Goal: Task Accomplishment & Management: Complete application form

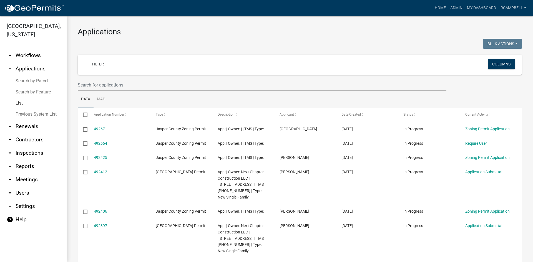
select select "3: 100"
click at [103, 83] on input "text" at bounding box center [262, 84] width 369 height 11
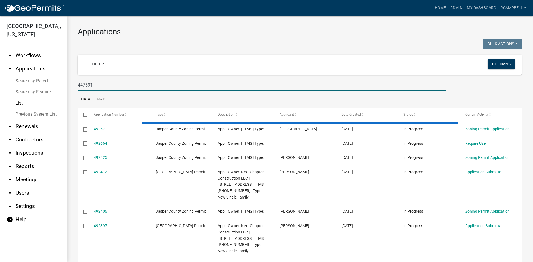
type input "447691"
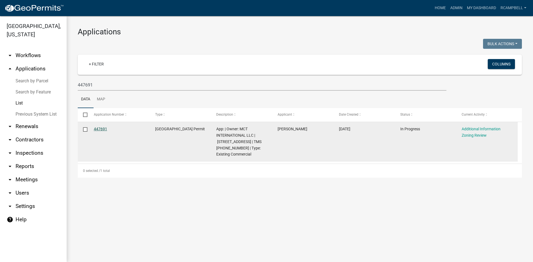
click at [105, 129] on link "447691" at bounding box center [100, 129] width 13 height 4
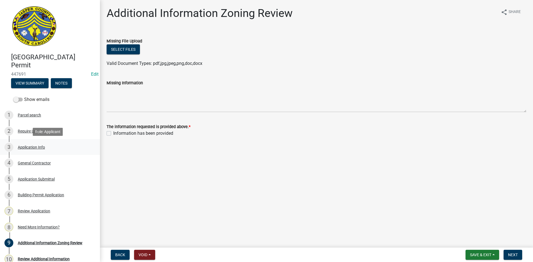
click at [35, 149] on div "Application Info" at bounding box center [31, 147] width 27 height 4
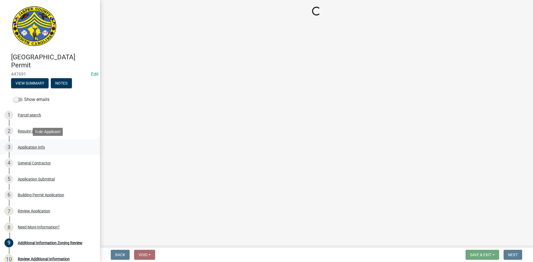
select select "9ee69ee8-4d28-486b-bc7b-e904e70aa828"
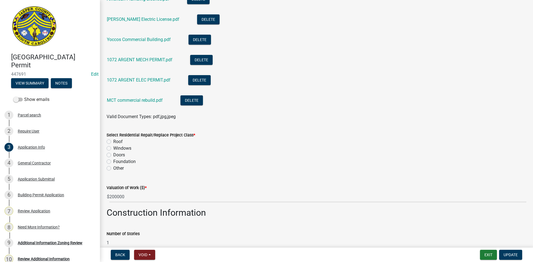
scroll to position [669, 0]
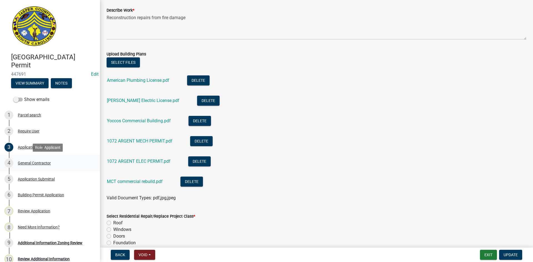
click at [37, 162] on div "General Contractor" at bounding box center [34, 163] width 33 height 4
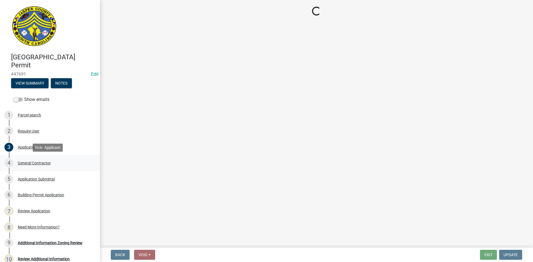
scroll to position [0, 0]
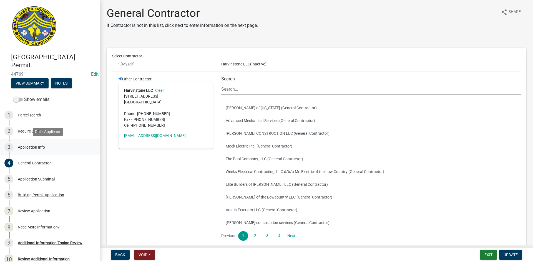
click at [38, 147] on div "Application Info" at bounding box center [31, 147] width 27 height 4
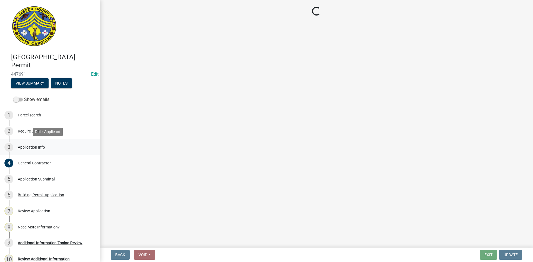
select select "9ee69ee8-4d28-486b-bc7b-e904e70aa828"
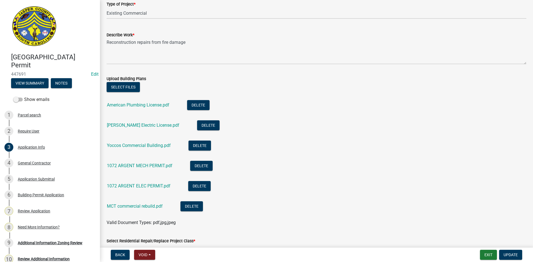
scroll to position [666, 0]
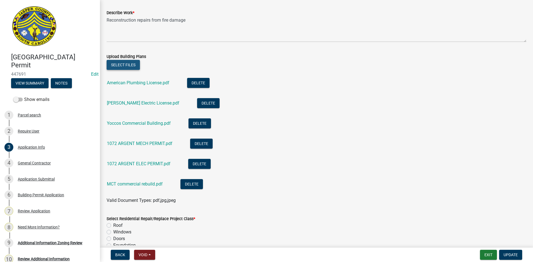
click at [125, 66] on button "Select files" at bounding box center [123, 65] width 33 height 10
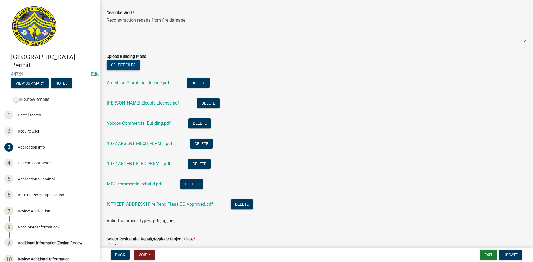
click at [117, 66] on button "Select files" at bounding box center [123, 65] width 33 height 10
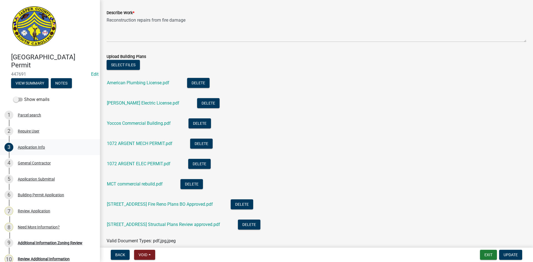
click at [39, 148] on div "Application Info" at bounding box center [31, 147] width 27 height 4
click at [123, 67] on button "Select files" at bounding box center [123, 65] width 33 height 10
click at [122, 64] on button "Select files" at bounding box center [123, 65] width 33 height 10
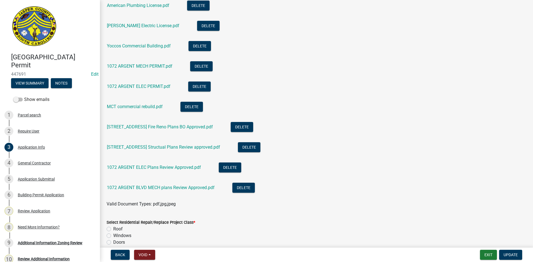
scroll to position [749, 0]
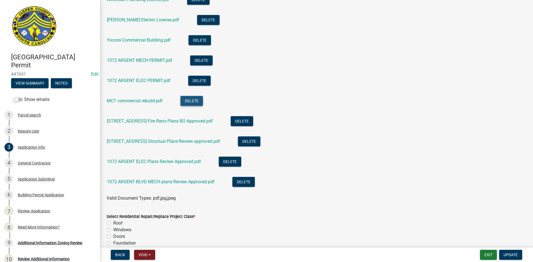
click at [188, 101] on button "Delete" at bounding box center [191, 101] width 22 height 10
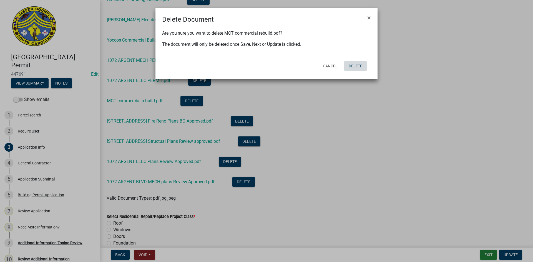
click at [354, 68] on button "Delete" at bounding box center [355, 66] width 22 height 10
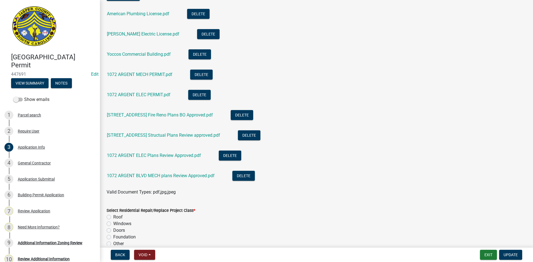
scroll to position [694, 0]
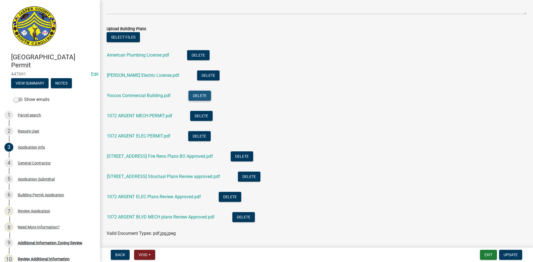
click at [202, 94] on button "Delete" at bounding box center [199, 96] width 22 height 10
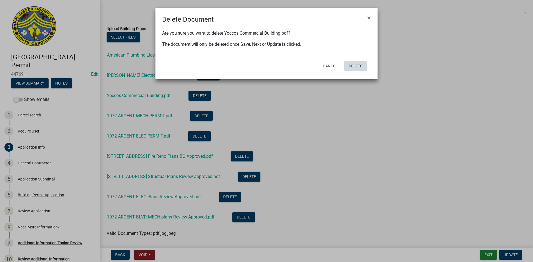
click at [355, 69] on button "Delete" at bounding box center [355, 66] width 22 height 10
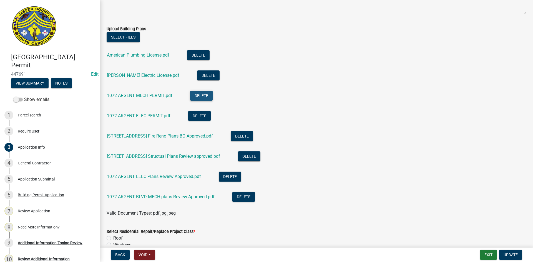
click at [197, 96] on button "Delete" at bounding box center [201, 96] width 22 height 10
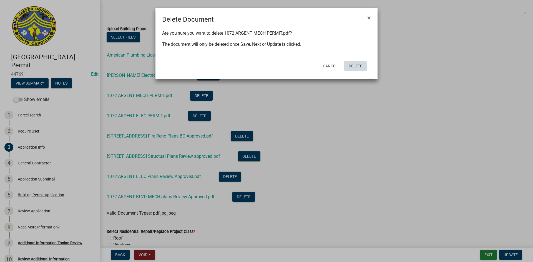
click at [358, 68] on button "Delete" at bounding box center [355, 66] width 22 height 10
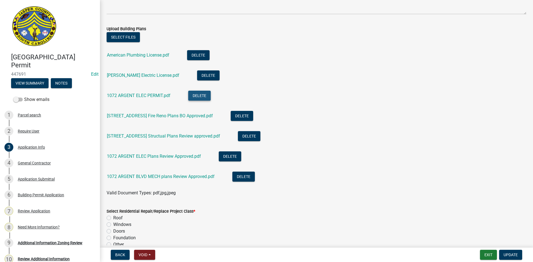
click at [196, 94] on button "Delete" at bounding box center [199, 96] width 22 height 10
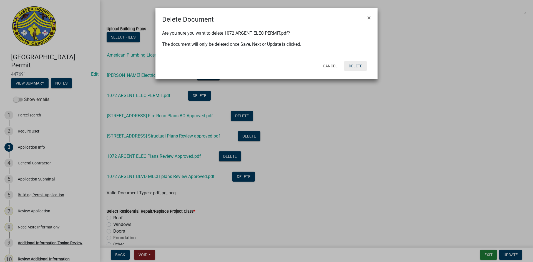
click at [353, 64] on button "Delete" at bounding box center [355, 66] width 22 height 10
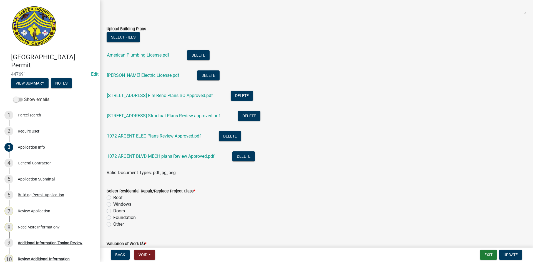
click at [113, 225] on label "Other" at bounding box center [118, 224] width 11 height 7
click at [113, 225] on input "Other" at bounding box center [115, 223] width 4 height 4
radio input "true"
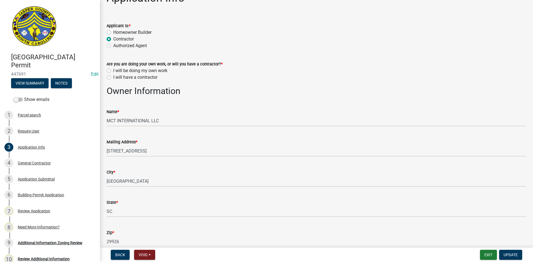
scroll to position [0, 0]
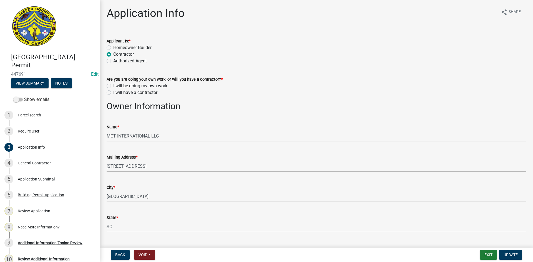
click at [113, 92] on label "I will have a contractor" at bounding box center [135, 92] width 44 height 7
click at [113, 92] on input "I will have a contractor" at bounding box center [115, 91] width 4 height 4
radio input "true"
click at [511, 253] on span "Update" at bounding box center [511, 255] width 14 height 4
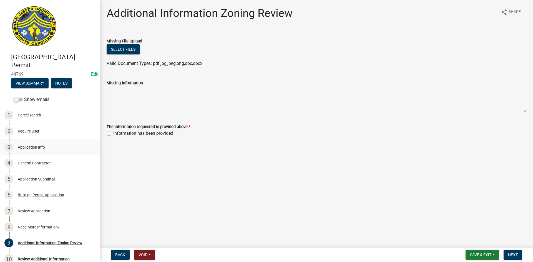
click at [35, 146] on div "Application Info" at bounding box center [31, 147] width 27 height 4
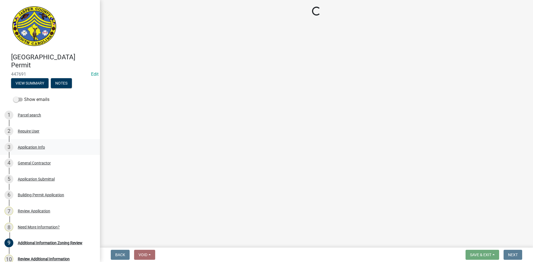
select select "9ee69ee8-4d28-486b-bc7b-e904e70aa828"
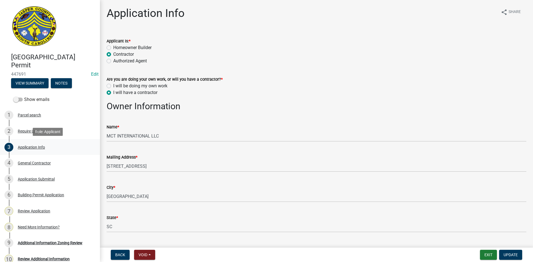
click at [24, 149] on div "Application Info" at bounding box center [31, 147] width 27 height 4
click at [25, 148] on div "Application Info" at bounding box center [31, 147] width 27 height 4
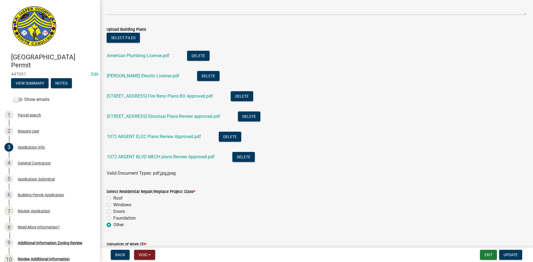
scroll to position [694, 0]
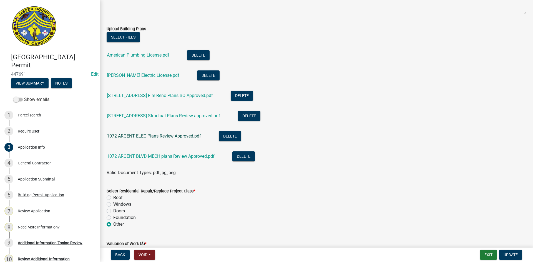
click at [148, 135] on link "1072 ARGENT ELEC Plans Review Approved.pdf" at bounding box center [154, 136] width 94 height 5
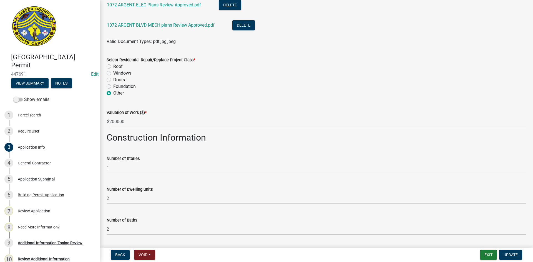
scroll to position [833, 0]
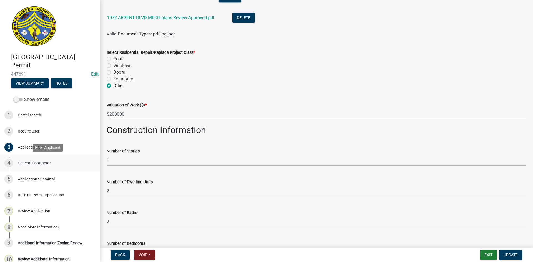
click at [39, 161] on div "General Contractor" at bounding box center [34, 163] width 33 height 4
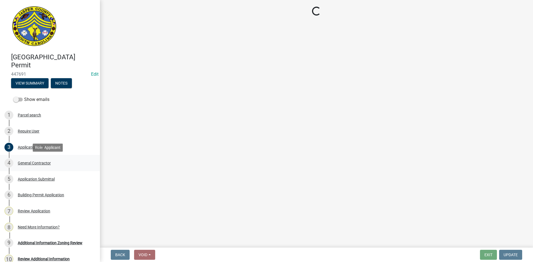
scroll to position [0, 0]
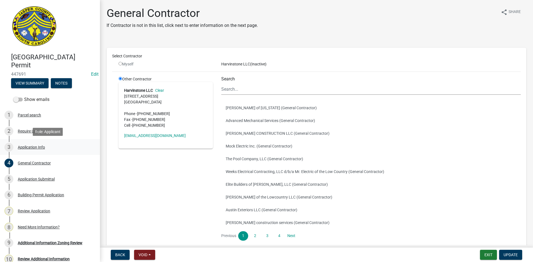
click at [33, 147] on div "Application Info" at bounding box center [31, 147] width 27 height 4
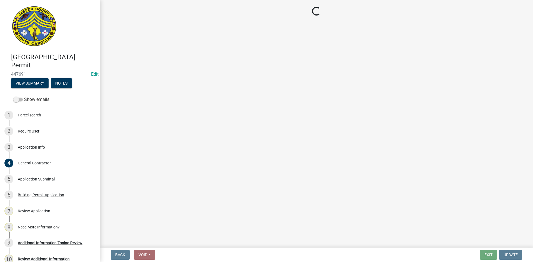
select select "9ee69ee8-4d28-486b-bc7b-e904e70aa828"
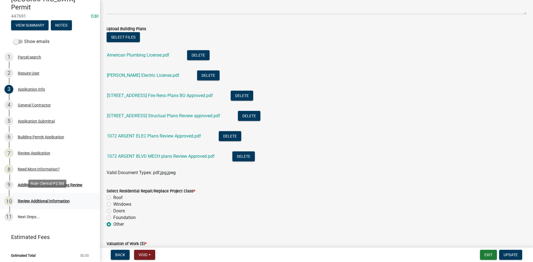
scroll to position [60, 0]
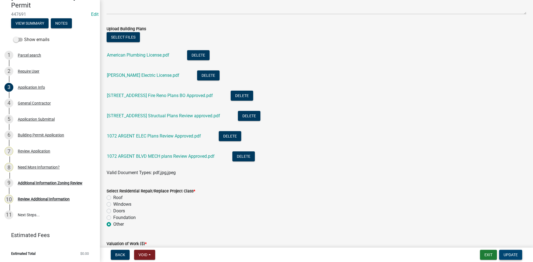
click at [507, 255] on span "Update" at bounding box center [511, 255] width 14 height 4
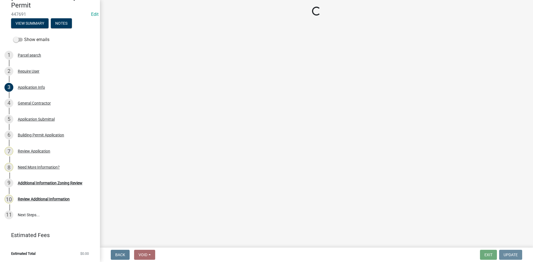
scroll to position [0, 0]
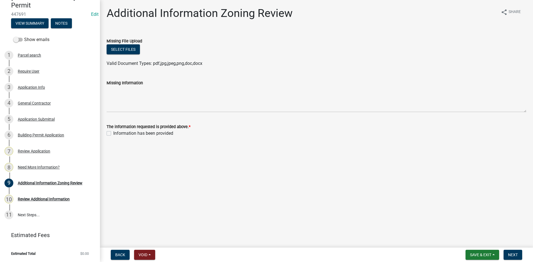
click at [113, 134] on label "Information has been provided" at bounding box center [143, 133] width 60 height 7
click at [113, 134] on input "Information has been provided" at bounding box center [115, 132] width 4 height 4
checkbox input "true"
click at [514, 256] on span "Next" at bounding box center [513, 255] width 10 height 4
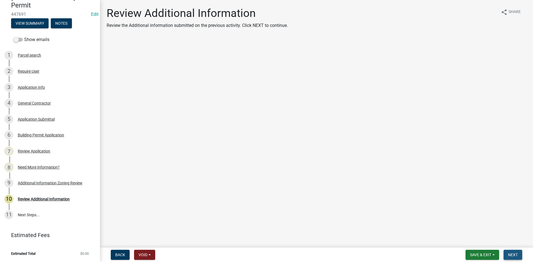
click at [505, 255] on button "Next" at bounding box center [513, 255] width 19 height 10
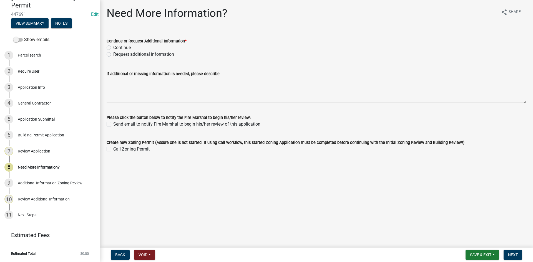
click at [113, 48] on label "Continue" at bounding box center [121, 47] width 17 height 7
click at [113, 48] on input "Continue" at bounding box center [115, 46] width 4 height 4
radio input "true"
click at [508, 258] on button "Next" at bounding box center [513, 255] width 19 height 10
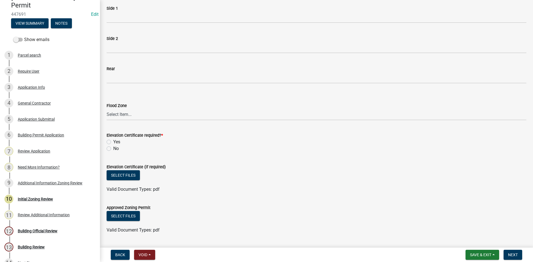
scroll to position [211, 0]
click at [118, 116] on select "Select Item... A AE X Shaded X N/A" at bounding box center [317, 115] width 420 height 11
click at [107, 110] on select "Select Item... A AE X Shaded X N/A" at bounding box center [317, 115] width 420 height 11
select select "61611ad6-14f2-499c-805c-58607f11e2fc"
click at [113, 149] on label "No" at bounding box center [116, 149] width 6 height 7
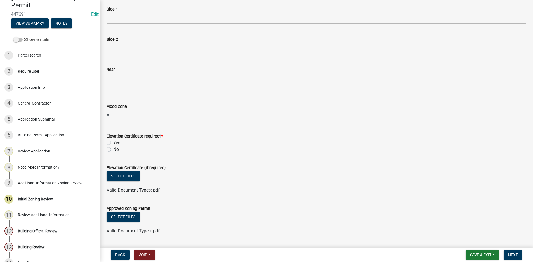
click at [113, 149] on input "No" at bounding box center [115, 148] width 4 height 4
radio input "true"
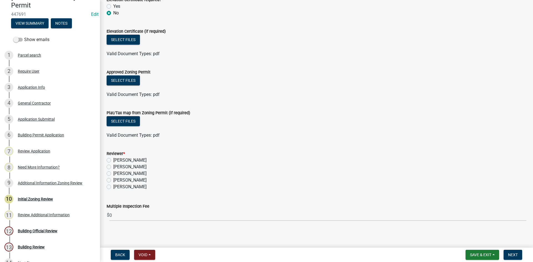
scroll to position [350, 0]
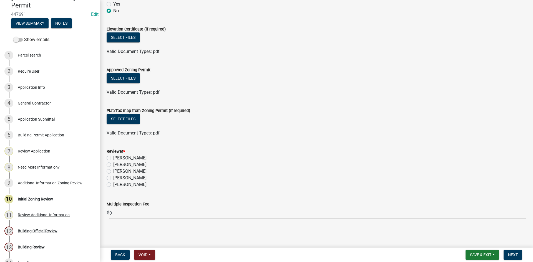
click at [113, 170] on label "[PERSON_NAME]" at bounding box center [129, 171] width 33 height 7
click at [113, 170] on input "[PERSON_NAME]" at bounding box center [115, 170] width 4 height 4
radio input "true"
drag, startPoint x: 509, startPoint y: 255, endPoint x: 505, endPoint y: 253, distance: 4.1
click at [506, 254] on button "Next" at bounding box center [513, 255] width 19 height 10
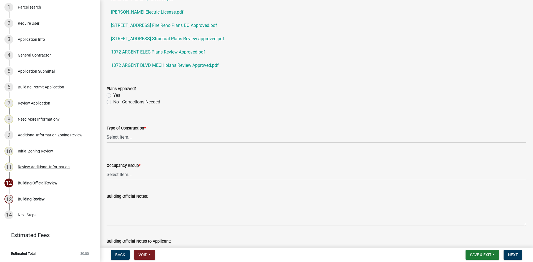
scroll to position [56, 0]
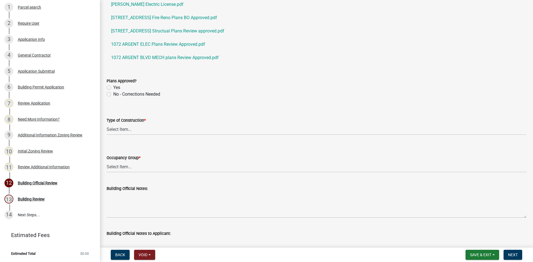
click at [113, 87] on label "Yes" at bounding box center [116, 87] width 7 height 7
click at [113, 87] on input "Yes" at bounding box center [115, 86] width 4 height 4
radio input "true"
click at [123, 130] on select "Select Item... IA IB IIA IIB IIIA IIIB IV VA VB" at bounding box center [317, 129] width 420 height 11
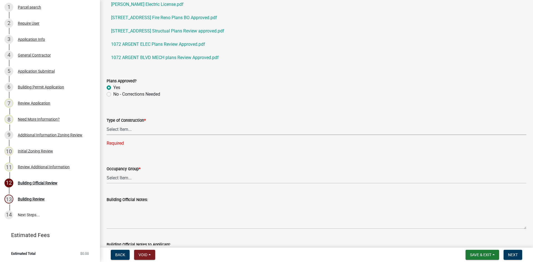
click at [115, 131] on select "Select Item... IA IB IIA IIB IIIA IIIB IV VA VB" at bounding box center [317, 129] width 420 height 11
click at [107, 124] on select "Select Item... IA IB IIA IIB IIIA IIIB IV VA VB" at bounding box center [317, 129] width 420 height 11
select select "5377c7cd-ae48-4ed2-bc38-366ad0c69dab"
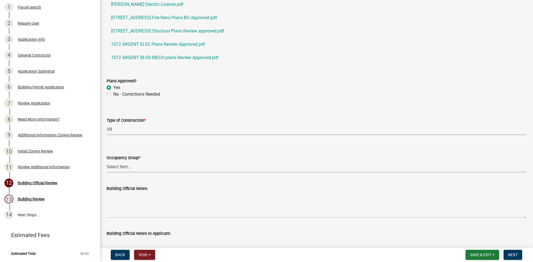
click at [118, 165] on select "Select Item... A-1 A-2 A-3 A-4 B E F-1 F-2 H-1 H-2 H-3 H-4 H-5 I-1 I-2 I-3 I-4 …" at bounding box center [317, 166] width 420 height 11
click at [107, 161] on select "Select Item... A-1 A-2 A-3 A-4 B E F-1 F-2 H-1 H-2 H-3 H-4 H-5 I-1 I-2 I-3 I-4 …" at bounding box center [317, 166] width 420 height 11
select select "ffee1455-8f2e-42f6-91f4-571d19c7e910"
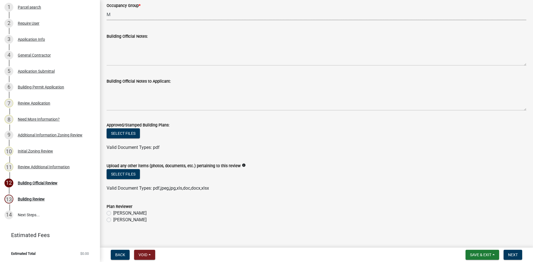
scroll to position [212, 0]
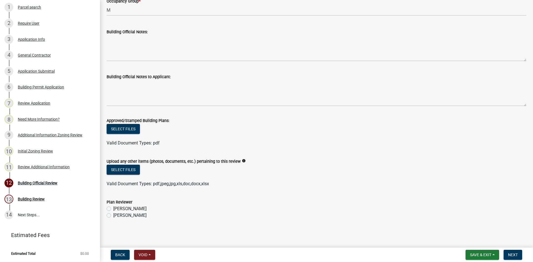
click at [113, 215] on label "[PERSON_NAME]" at bounding box center [129, 215] width 33 height 7
click at [113, 215] on input "[PERSON_NAME]" at bounding box center [115, 214] width 4 height 4
radio input "true"
click at [512, 253] on span "Next" at bounding box center [513, 255] width 10 height 4
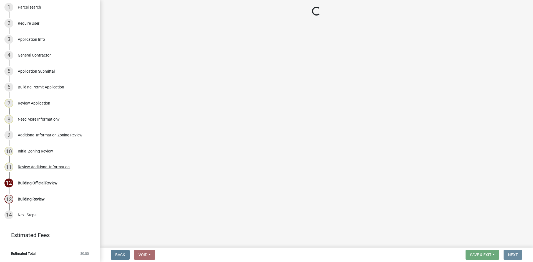
scroll to position [0, 0]
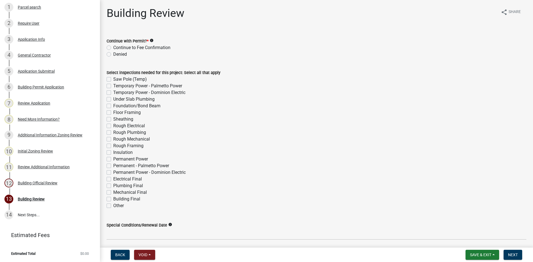
click at [113, 48] on label "Continue to Fee Confirmation" at bounding box center [141, 47] width 57 height 7
click at [113, 48] on input "Continue to Fee Confirmation" at bounding box center [115, 46] width 4 height 4
radio input "true"
click at [113, 99] on label "Under Slab Plumbing" at bounding box center [133, 99] width 41 height 7
click at [113, 99] on input "Under Slab Plumbing" at bounding box center [115, 98] width 4 height 4
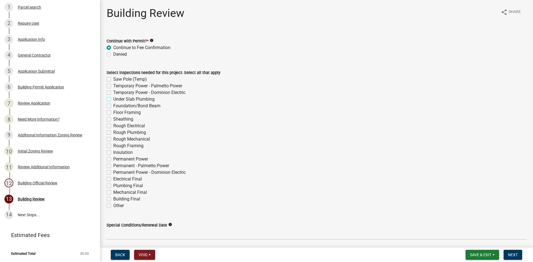
checkbox input "true"
checkbox input "false"
checkbox input "true"
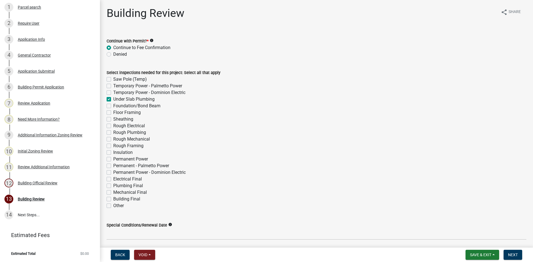
checkbox input "false"
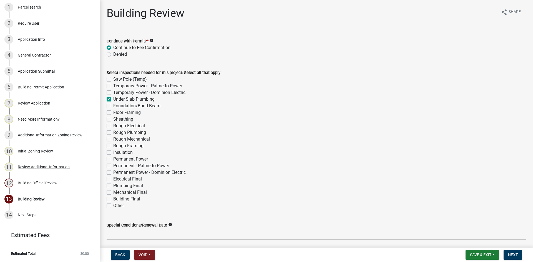
checkbox input "false"
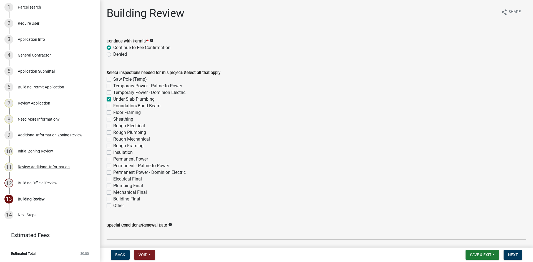
checkbox input "false"
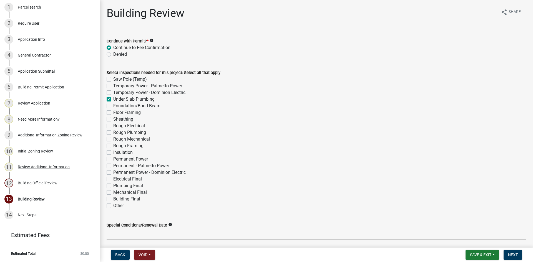
checkbox input "false"
click at [113, 99] on label "Under Slab Plumbing" at bounding box center [133, 99] width 41 height 7
click at [113, 99] on input "Under Slab Plumbing" at bounding box center [115, 98] width 4 height 4
checkbox input "false"
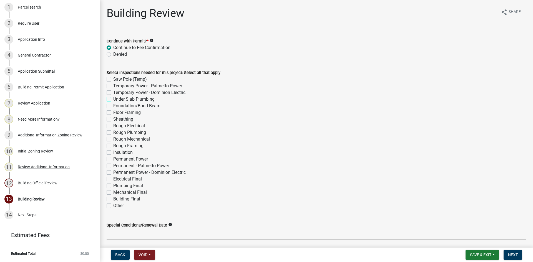
checkbox input "false"
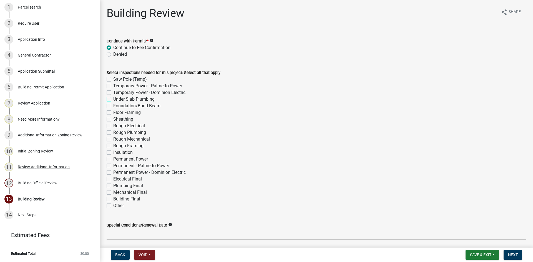
checkbox input "false"
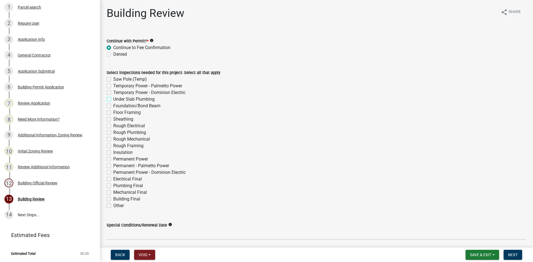
checkbox input "false"
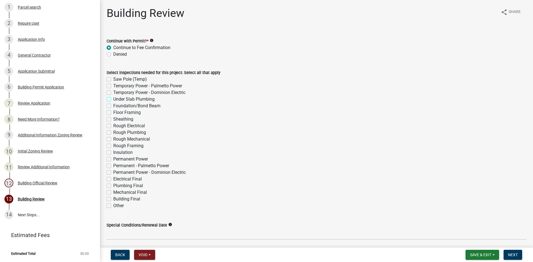
checkbox input "false"
click at [113, 126] on label "Rough Electrical" at bounding box center [129, 126] width 32 height 7
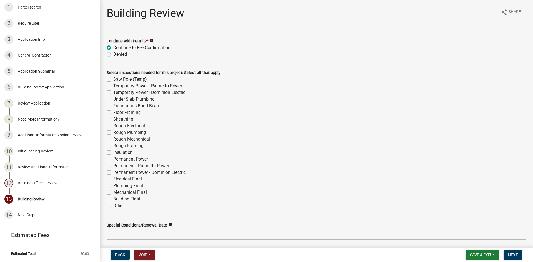
click at [113, 126] on input "Rough Electrical" at bounding box center [115, 125] width 4 height 4
checkbox input "true"
checkbox input "false"
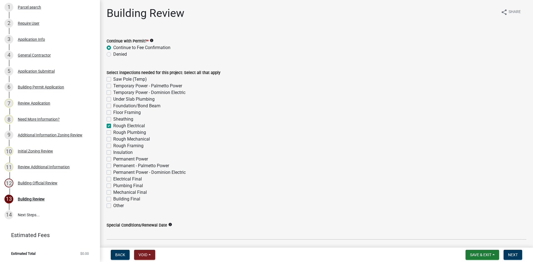
checkbox input "false"
checkbox input "true"
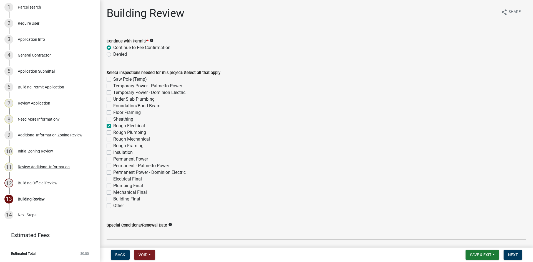
checkbox input "false"
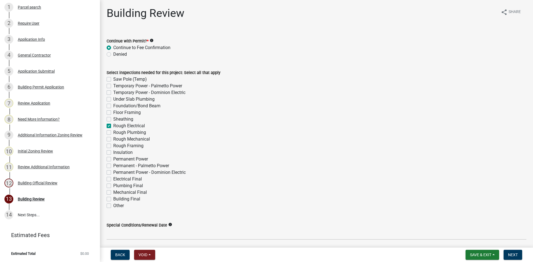
checkbox input "false"
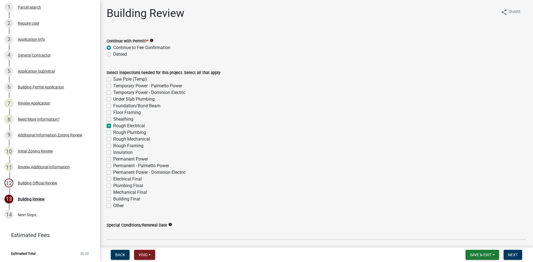
checkbox input "false"
click at [113, 133] on label "Rough Plumbing" at bounding box center [129, 132] width 33 height 7
click at [113, 133] on input "Rough Plumbing" at bounding box center [115, 131] width 4 height 4
checkbox input "true"
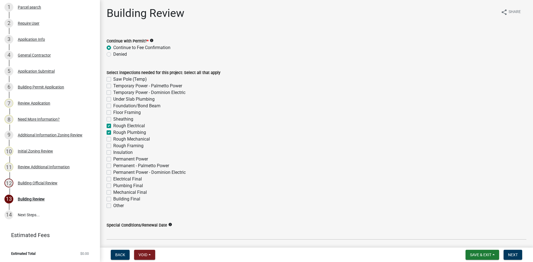
checkbox input "false"
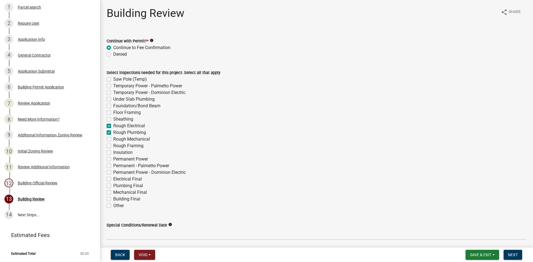
checkbox input "false"
checkbox input "true"
checkbox input "false"
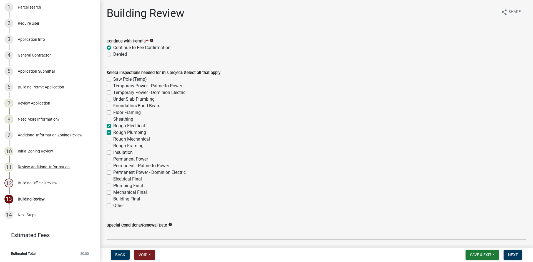
checkbox input "false"
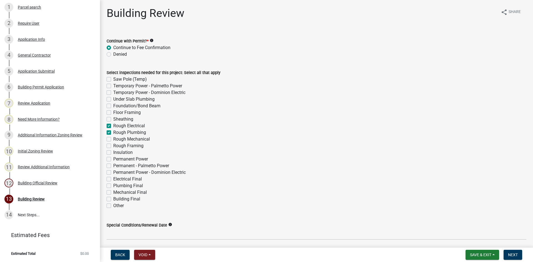
checkbox input "false"
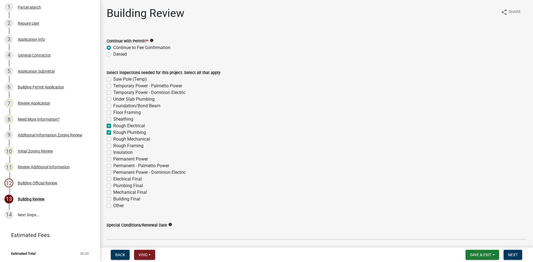
click at [113, 140] on label "Rough Mechanical" at bounding box center [131, 139] width 37 height 7
click at [113, 140] on input "Rough Mechanical" at bounding box center [115, 138] width 4 height 4
checkbox input "true"
checkbox input "false"
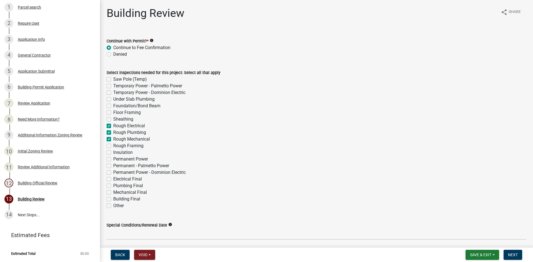
checkbox input "false"
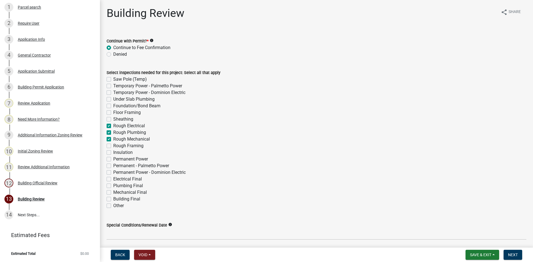
checkbox input "true"
checkbox input "false"
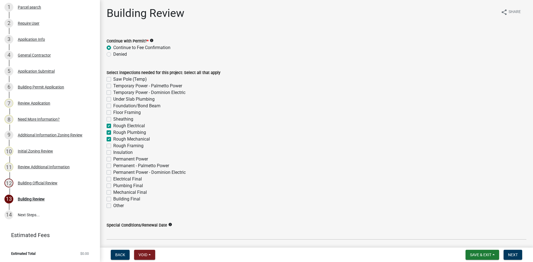
checkbox input "false"
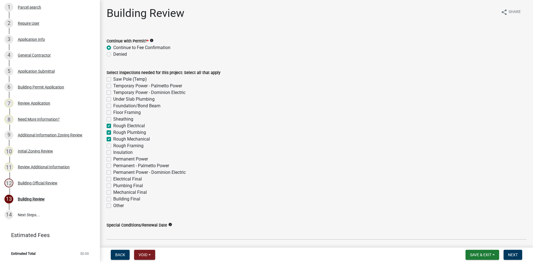
checkbox input "false"
click at [113, 145] on label "Rough Framing" at bounding box center [128, 146] width 30 height 7
click at [113, 145] on input "Rough Framing" at bounding box center [115, 145] width 4 height 4
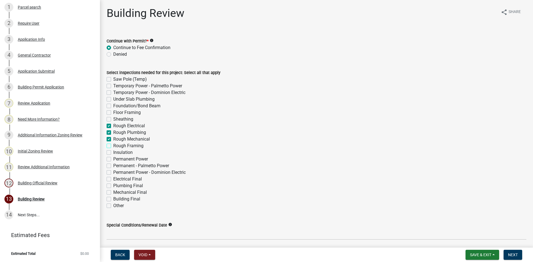
checkbox input "true"
checkbox input "false"
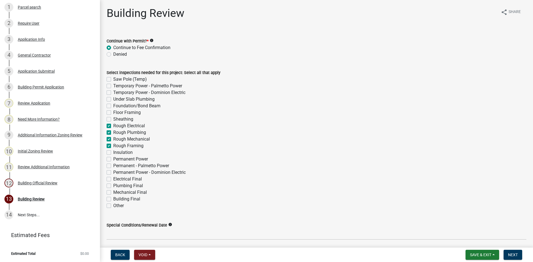
checkbox input "false"
checkbox input "true"
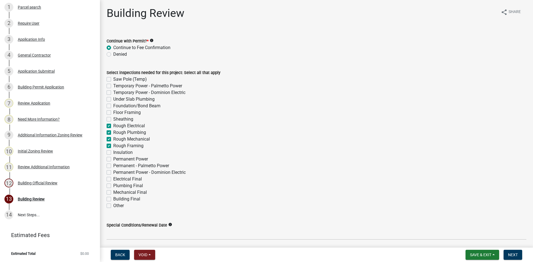
checkbox input "true"
checkbox input "false"
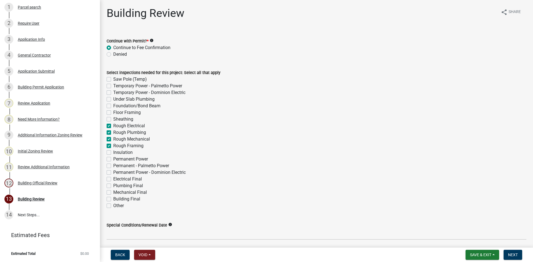
checkbox input "false"
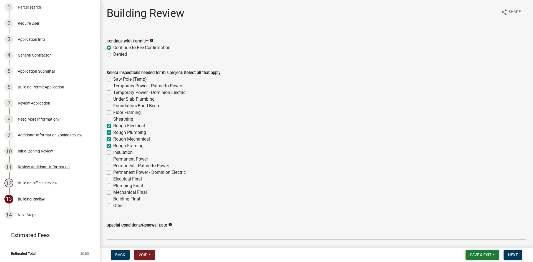
checkbox input "false"
click at [113, 152] on label "Insulation" at bounding box center [122, 152] width 19 height 7
click at [113, 152] on input "Insulation" at bounding box center [115, 151] width 4 height 4
checkbox input "true"
checkbox input "false"
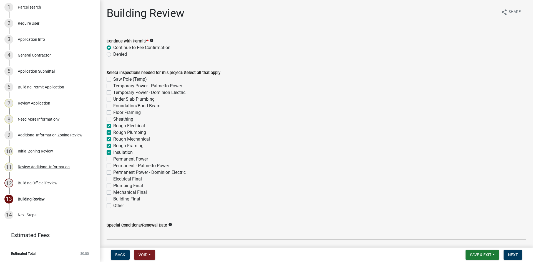
checkbox input "false"
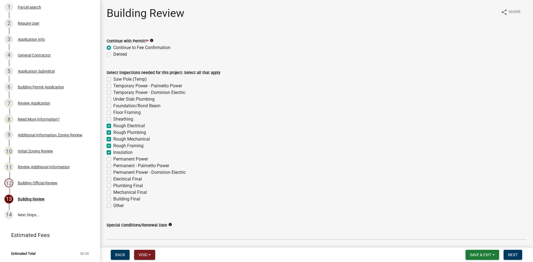
checkbox input "false"
checkbox input "true"
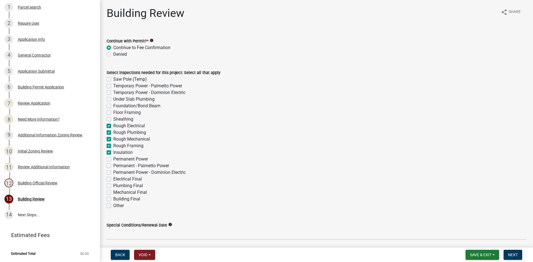
checkbox input "true"
checkbox input "false"
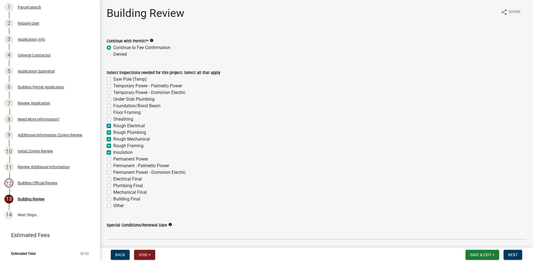
checkbox input "false"
click at [113, 159] on label "Permanent Power" at bounding box center [130, 159] width 35 height 7
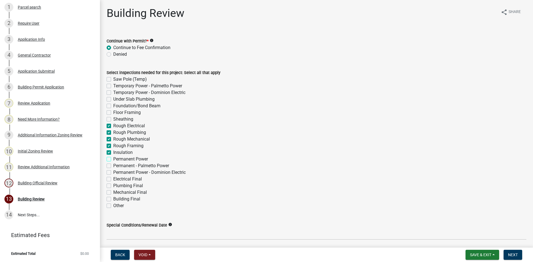
click at [113, 159] on input "Permanent Power" at bounding box center [115, 158] width 4 height 4
checkbox input "true"
checkbox input "false"
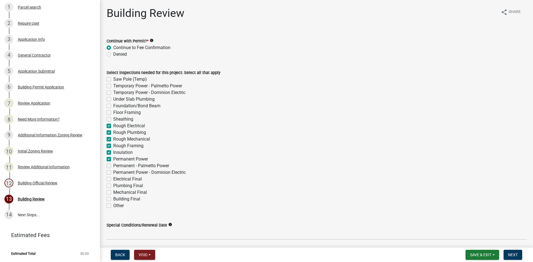
checkbox input "false"
checkbox input "true"
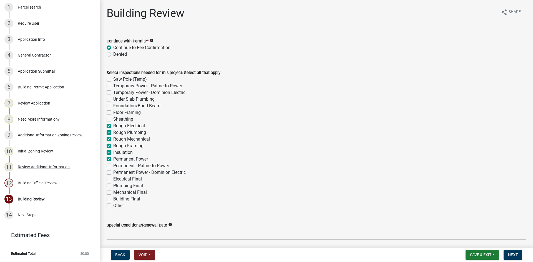
checkbox input "true"
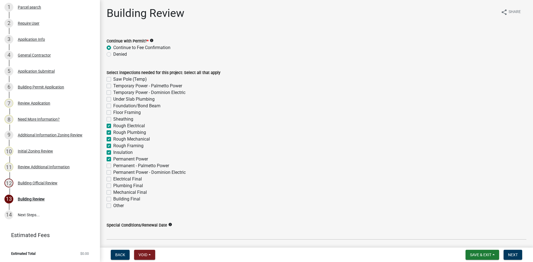
checkbox input "false"
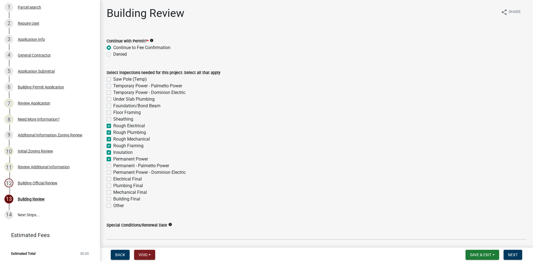
checkbox input "false"
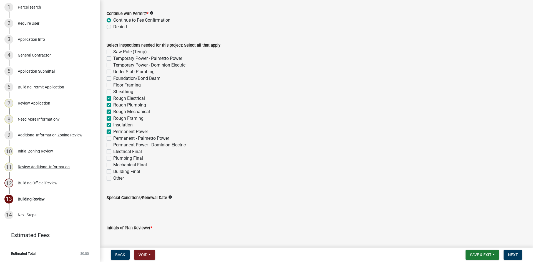
scroll to position [28, 0]
click at [113, 150] on label "Electrical Final" at bounding box center [127, 151] width 29 height 7
click at [113, 150] on input "Electrical Final" at bounding box center [115, 150] width 4 height 4
checkbox input "true"
checkbox input "false"
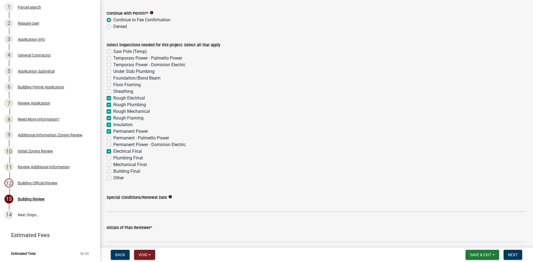
checkbox input "false"
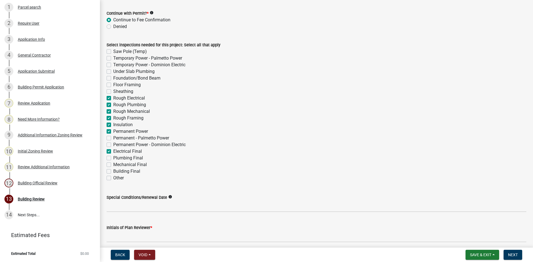
checkbox input "false"
checkbox input "true"
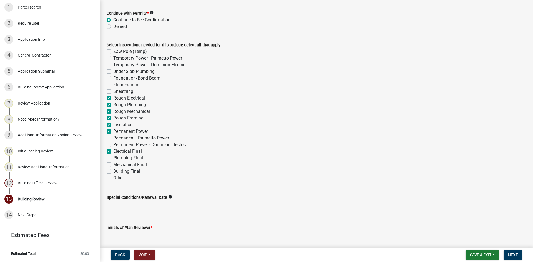
checkbox input "true"
click at [113, 158] on label "Plumbing Final" at bounding box center [128, 158] width 30 height 7
click at [113, 158] on input "Plumbing Final" at bounding box center [115, 157] width 4 height 4
click at [113, 164] on label "Mechanical Final" at bounding box center [130, 165] width 34 height 7
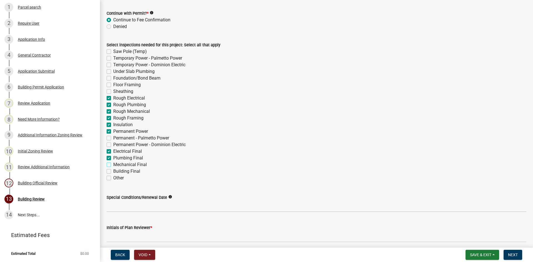
click at [113, 164] on input "Mechanical Final" at bounding box center [115, 164] width 4 height 4
click at [113, 171] on label "Building Final" at bounding box center [126, 171] width 27 height 7
click at [113, 171] on input "Building Final" at bounding box center [115, 170] width 4 height 4
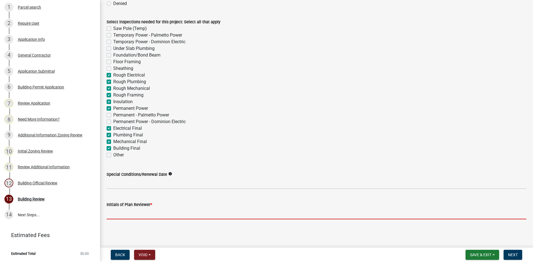
click at [114, 211] on input "Initials of Plan Reviewer *" at bounding box center [317, 213] width 420 height 11
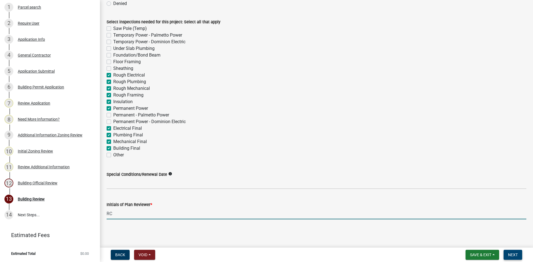
click at [515, 255] on span "Next" at bounding box center [513, 255] width 10 height 4
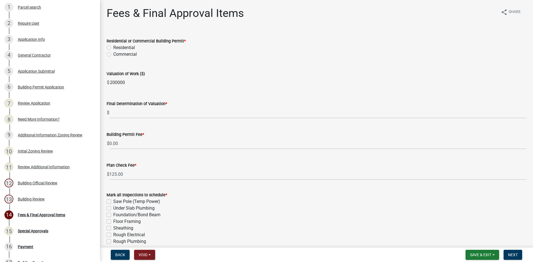
scroll to position [188, 0]
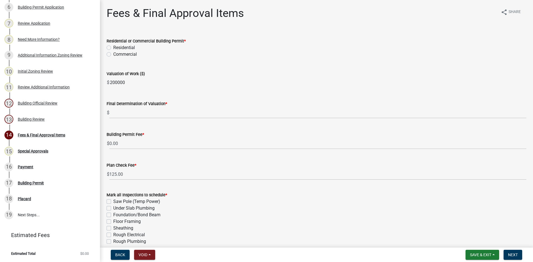
click at [113, 54] on label "Commercial" at bounding box center [125, 54] width 24 height 7
click at [113, 54] on input "Commercial" at bounding box center [115, 53] width 4 height 4
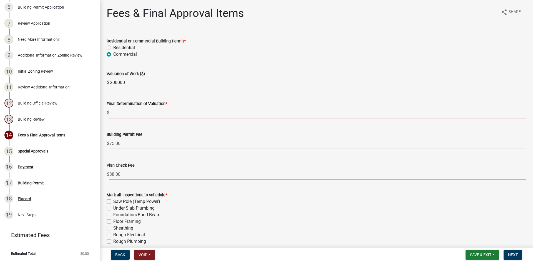
click at [118, 112] on input "text" at bounding box center [317, 112] width 417 height 11
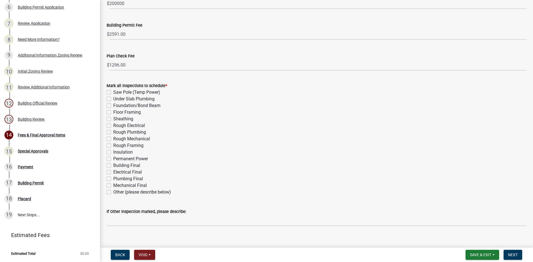
scroll to position [116, 0]
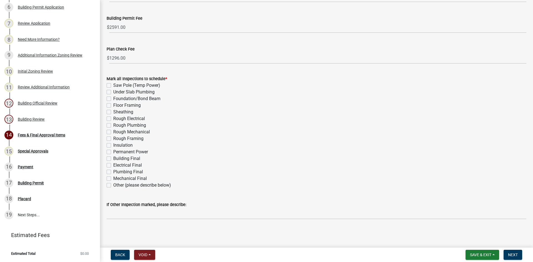
click at [113, 185] on label "Other (please describe below)" at bounding box center [142, 185] width 58 height 7
click at [113, 185] on input "Other (please describe below)" at bounding box center [115, 184] width 4 height 4
click at [514, 255] on span "Next" at bounding box center [513, 255] width 10 height 4
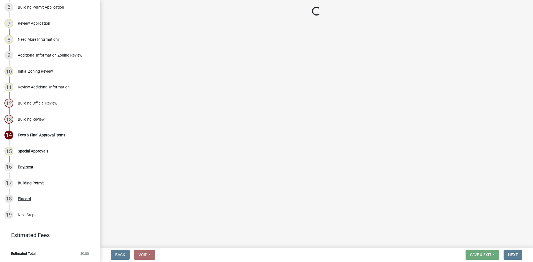
scroll to position [220, 0]
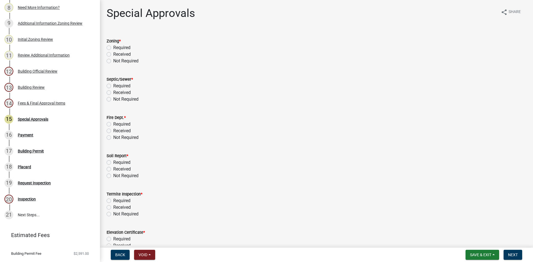
click at [113, 60] on label "Not Required" at bounding box center [125, 61] width 25 height 7
click at [113, 60] on input "Not Required" at bounding box center [115, 60] width 4 height 4
click at [113, 97] on label "Not Required" at bounding box center [125, 99] width 25 height 7
click at [113, 97] on input "Not Required" at bounding box center [115, 98] width 4 height 4
click at [113, 131] on label "Received" at bounding box center [121, 131] width 17 height 7
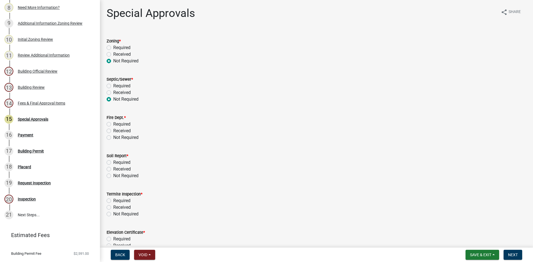
click at [113, 131] on input "Received" at bounding box center [115, 130] width 4 height 4
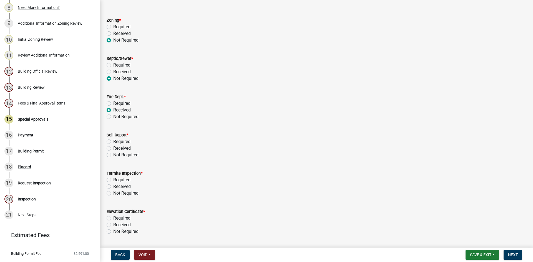
scroll to position [56, 0]
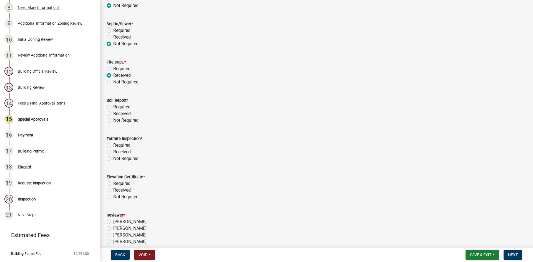
click at [106, 66] on div "Fire Dept. * Required Received Not Required" at bounding box center [316, 68] width 428 height 33
click at [113, 69] on label "Required" at bounding box center [121, 69] width 17 height 7
click at [113, 69] on input "Required" at bounding box center [115, 68] width 4 height 4
click at [113, 120] on label "Not Required" at bounding box center [125, 120] width 25 height 7
click at [113, 120] on input "Not Required" at bounding box center [115, 119] width 4 height 4
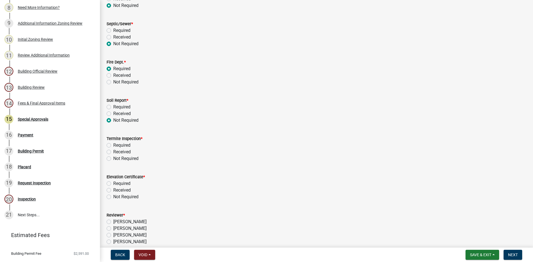
click at [113, 158] on label "Not Required" at bounding box center [125, 158] width 25 height 7
click at [113, 158] on input "Not Required" at bounding box center [115, 157] width 4 height 4
click at [113, 196] on label "Not Required" at bounding box center [125, 197] width 25 height 7
click at [113, 196] on input "Not Required" at bounding box center [115, 196] width 4 height 4
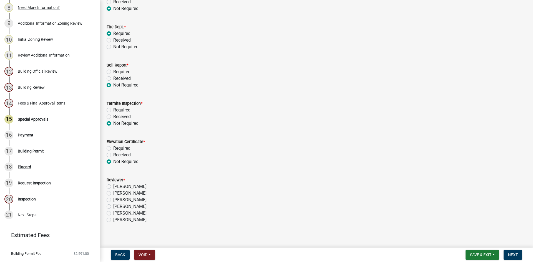
scroll to position [95, 0]
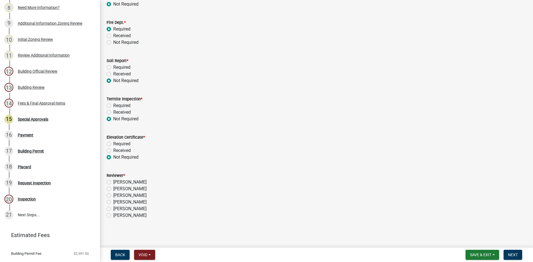
click at [113, 210] on label "[PERSON_NAME]" at bounding box center [129, 209] width 33 height 7
click at [113, 209] on input "[PERSON_NAME]" at bounding box center [115, 208] width 4 height 4
click at [516, 256] on span "Next" at bounding box center [513, 255] width 10 height 4
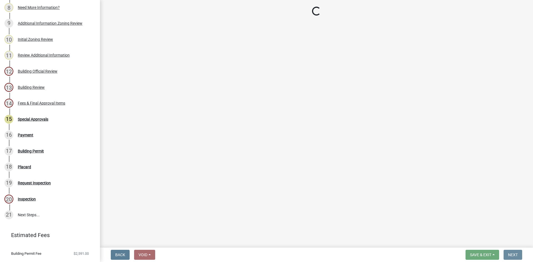
scroll to position [0, 0]
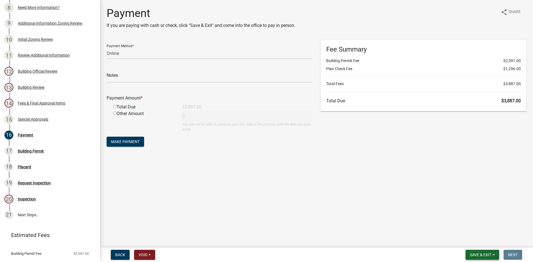
click at [487, 255] on span "Save & Exit" at bounding box center [480, 255] width 21 height 4
drag, startPoint x: 465, startPoint y: 240, endPoint x: 468, endPoint y: 238, distance: 3.6
click at [467, 238] on button "Save & Exit" at bounding box center [477, 240] width 44 height 13
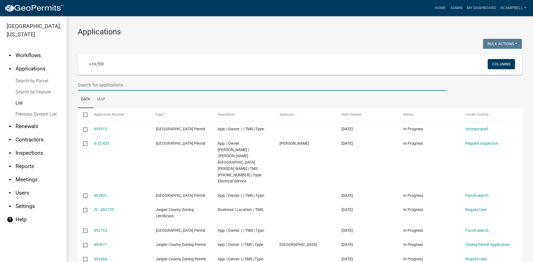
click at [89, 84] on input "text" at bounding box center [262, 84] width 369 height 11
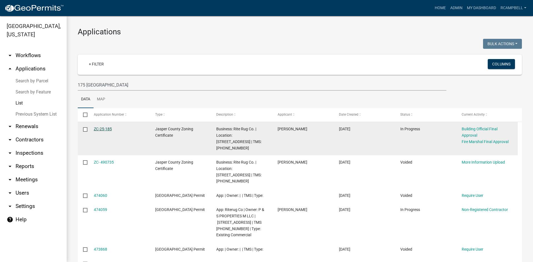
click at [104, 129] on link "ZC-25-185" at bounding box center [103, 129] width 18 height 4
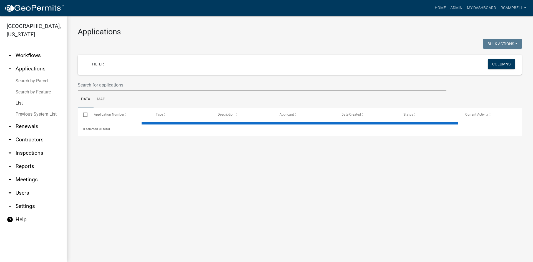
select select "3: 100"
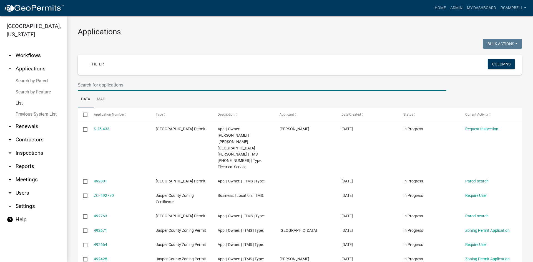
click at [90, 83] on input "text" at bounding box center [262, 84] width 369 height 11
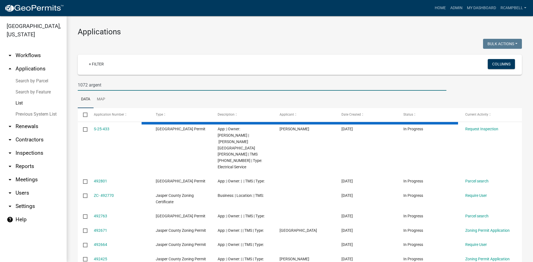
type input "1072 argent"
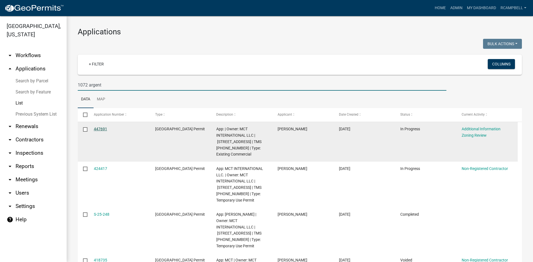
click at [102, 128] on link "447691" at bounding box center [100, 129] width 13 height 4
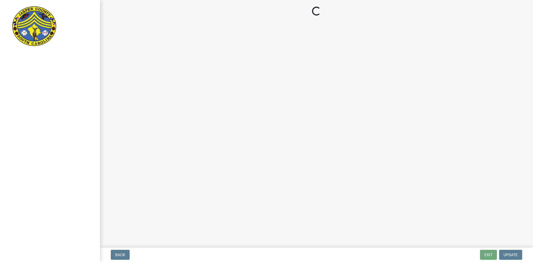
click at [102, 128] on main "Loading..." at bounding box center [316, 123] width 433 height 246
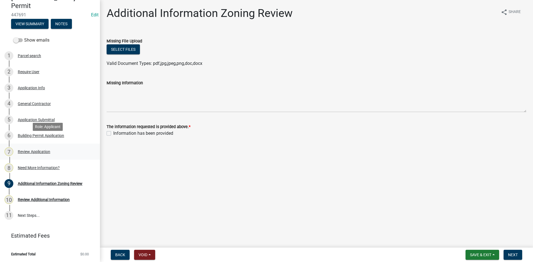
scroll to position [60, 0]
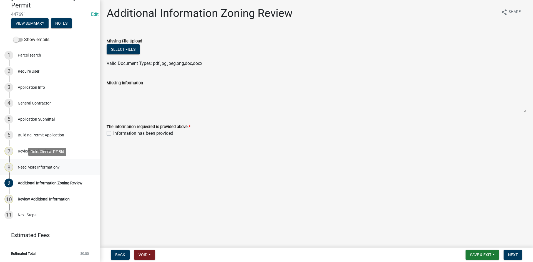
click at [44, 166] on div "Need More Information?" at bounding box center [39, 167] width 42 height 4
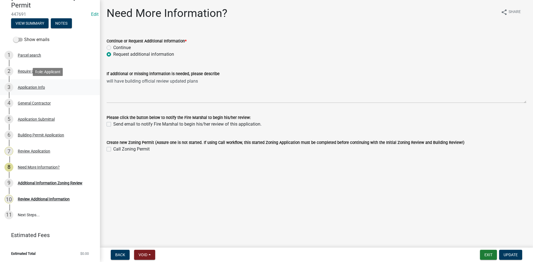
click at [23, 86] on div "Application Info" at bounding box center [31, 87] width 27 height 4
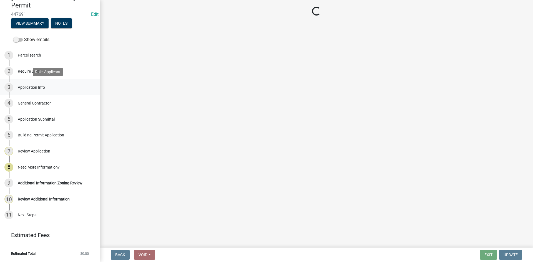
click at [22, 87] on div "Application Info" at bounding box center [31, 87] width 27 height 4
select select "9ee69ee8-4d28-486b-bc7b-e904e70aa828"
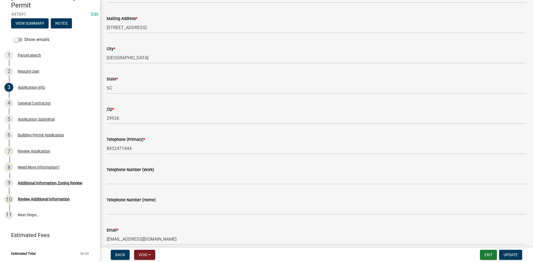
scroll to position [0, 0]
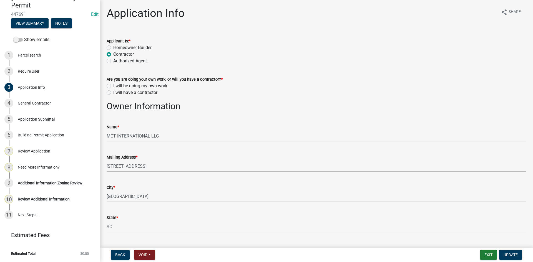
select select "9ee69ee8-4d28-486b-bc7b-e904e70aa828"
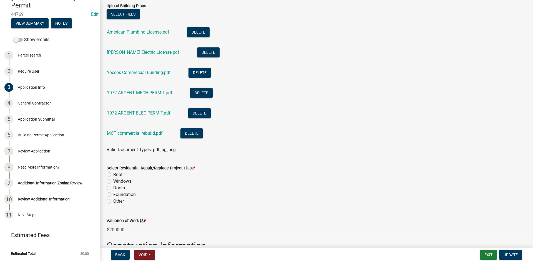
scroll to position [722, 0]
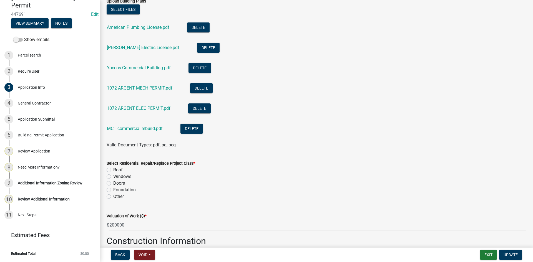
click at [113, 196] on label "Other" at bounding box center [118, 196] width 11 height 7
click at [113, 196] on input "Other" at bounding box center [115, 195] width 4 height 4
radio input "true"
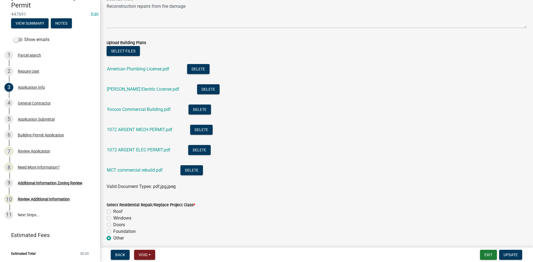
scroll to position [641, 0]
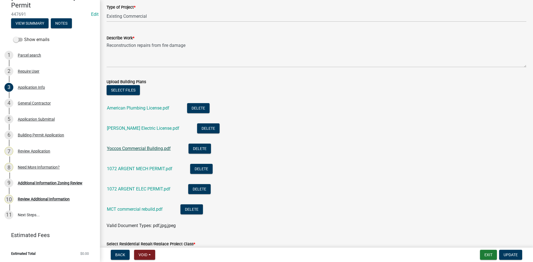
click at [128, 147] on link "Yoccos Commercial Building.pdf" at bounding box center [139, 148] width 64 height 5
click at [136, 210] on link "MCT commercial rebuild.pdf" at bounding box center [135, 209] width 56 height 5
click at [136, 169] on link "1072 ARGENT MECH PERMIT.pdf" at bounding box center [140, 168] width 66 height 5
click at [136, 208] on link "MCT commercial rebuild.pdf" at bounding box center [135, 209] width 56 height 5
click at [132, 149] on link "Yoccos Commercial Building.pdf" at bounding box center [139, 148] width 64 height 5
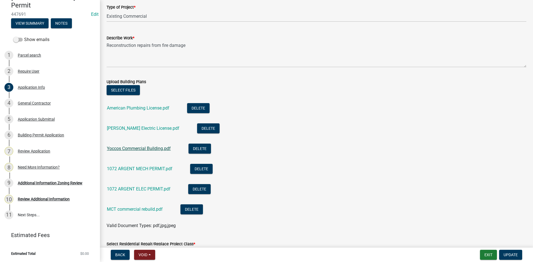
click at [135, 149] on link "Yoccos Commercial Building.pdf" at bounding box center [139, 148] width 64 height 5
click at [125, 170] on link "1072 ARGENT MECH PERMIT.pdf" at bounding box center [140, 168] width 66 height 5
click at [133, 109] on link "American Plumbing License.pdf" at bounding box center [138, 107] width 62 height 5
click at [137, 187] on link "1072 ARGENT ELEC PERMIT.pdf" at bounding box center [139, 189] width 64 height 5
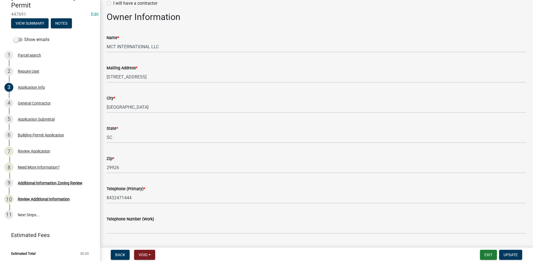
scroll to position [0, 0]
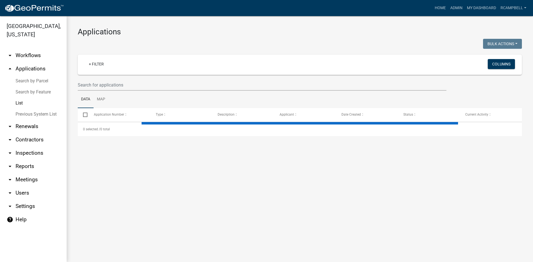
select select "3: 100"
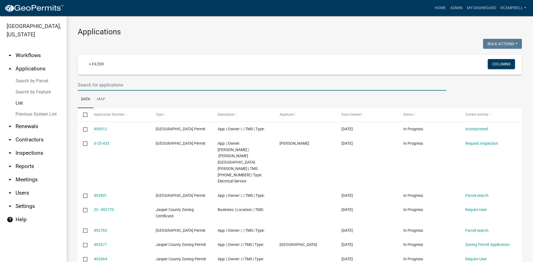
click at [82, 85] on input "text" at bounding box center [262, 84] width 369 height 11
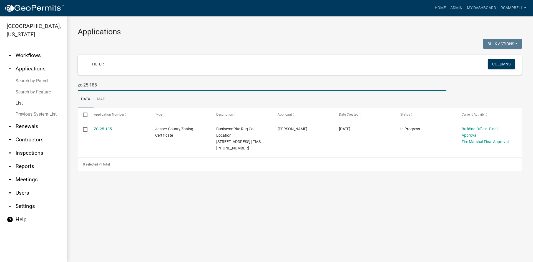
click at [105, 85] on input "zc-25-185" at bounding box center [262, 84] width 369 height 11
type input "z"
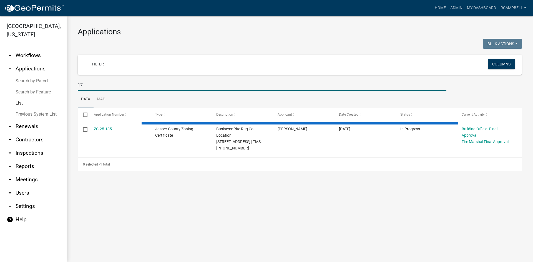
type input "175"
select select "3: 100"
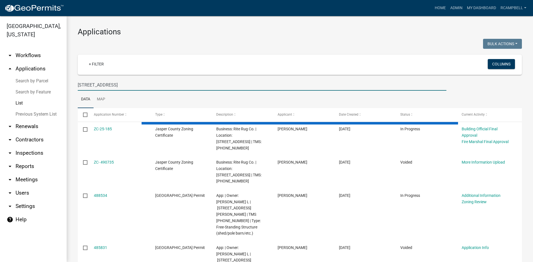
type input "[STREET_ADDRESS]"
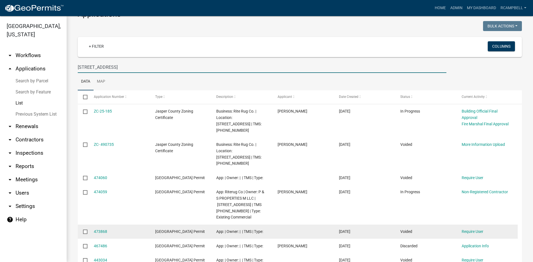
scroll to position [28, 0]
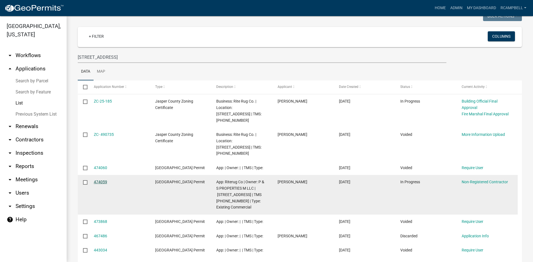
click at [98, 180] on link "474059" at bounding box center [100, 182] width 13 height 4
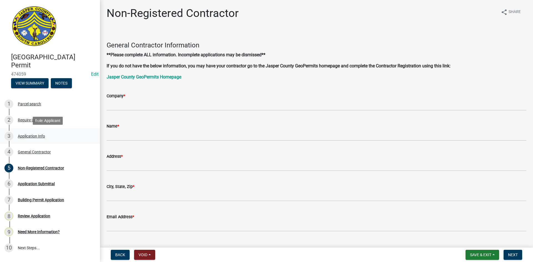
click at [33, 138] on div "Application Info" at bounding box center [31, 136] width 27 height 4
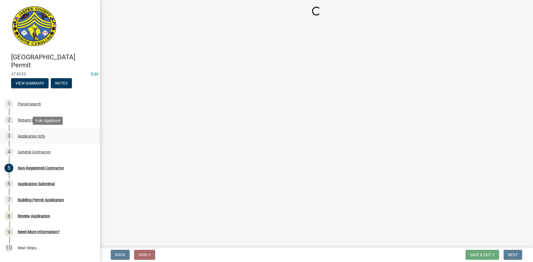
select select "9ee69ee8-4d28-486b-bc7b-e904e70aa828"
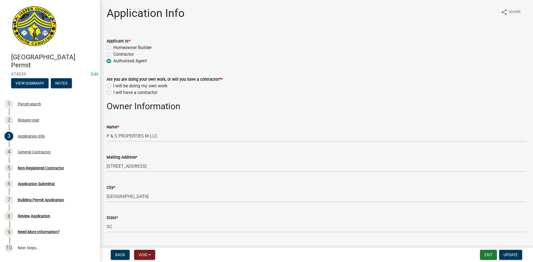
click at [113, 92] on label "I will have a contractor" at bounding box center [135, 92] width 44 height 7
click at [113, 92] on input "I will have a contractor" at bounding box center [115, 91] width 4 height 4
radio input "true"
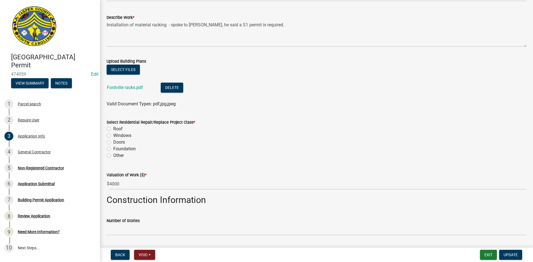
scroll to position [833, 0]
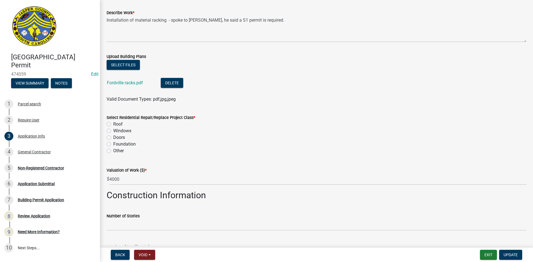
click at [106, 152] on div "Select Residential Repair/Replace Project Class * Roof Windows Doors Foundation…" at bounding box center [316, 131] width 428 height 47
click at [113, 150] on label "Other" at bounding box center [118, 151] width 11 height 7
click at [113, 150] on input "Other" at bounding box center [115, 150] width 4 height 4
radio input "true"
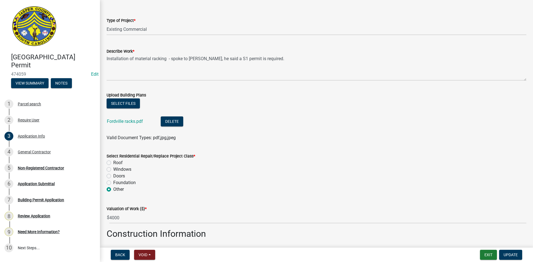
scroll to position [789, 0]
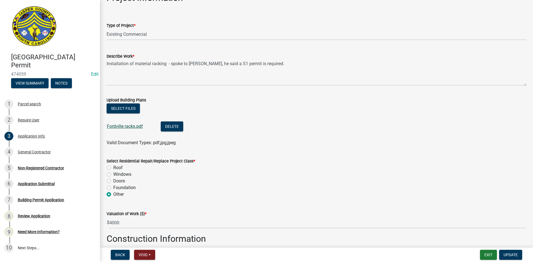
click at [121, 127] on link "Fordville racks.pdf" at bounding box center [125, 126] width 36 height 5
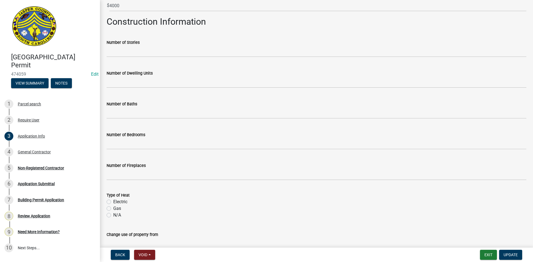
scroll to position [1067, 0]
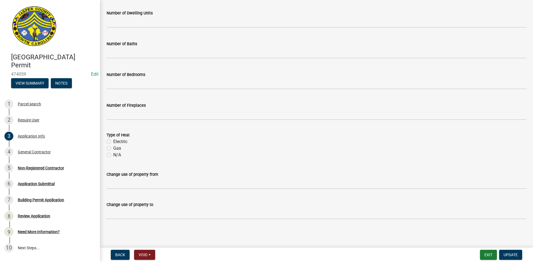
click at [113, 155] on label "N/A" at bounding box center [117, 155] width 8 height 7
click at [113, 155] on input "N/A" at bounding box center [115, 154] width 4 height 4
radio input "true"
click at [509, 255] on span "Update" at bounding box center [511, 255] width 14 height 4
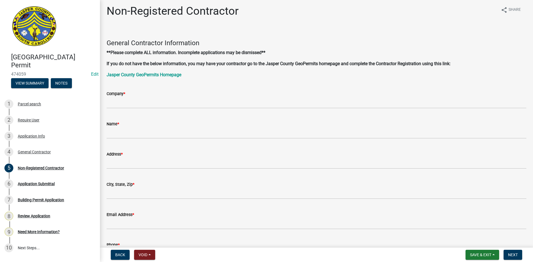
scroll to position [0, 0]
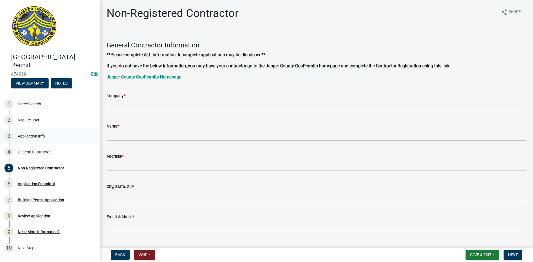
click at [41, 135] on div "Application Info" at bounding box center [31, 136] width 27 height 4
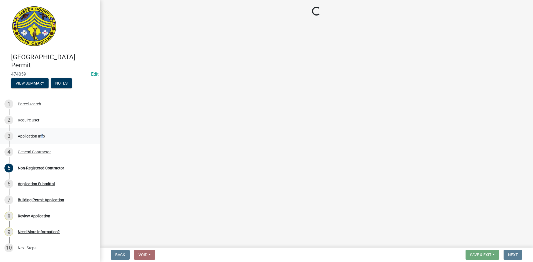
select select "9ee69ee8-4d28-486b-bc7b-e904e70aa828"
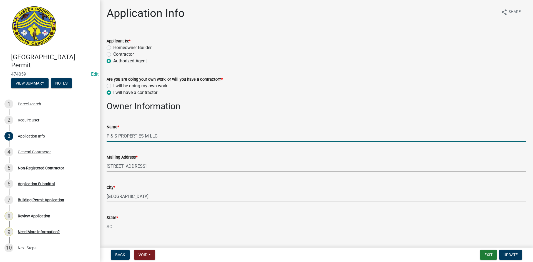
drag, startPoint x: 107, startPoint y: 135, endPoint x: 163, endPoint y: 137, distance: 56.1
click at [163, 137] on input "P & S PROPERTIES M LLC" at bounding box center [317, 135] width 420 height 11
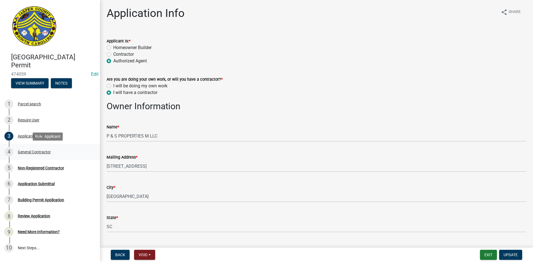
click at [38, 149] on div "4 General Contractor" at bounding box center [47, 152] width 87 height 9
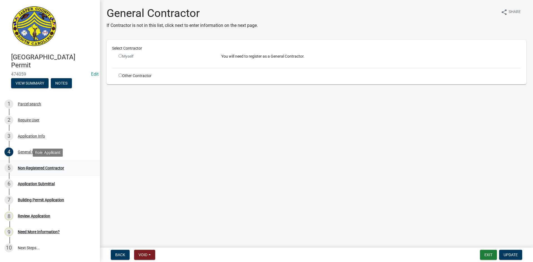
click at [49, 168] on div "Non-Registered Contractor" at bounding box center [41, 168] width 46 height 4
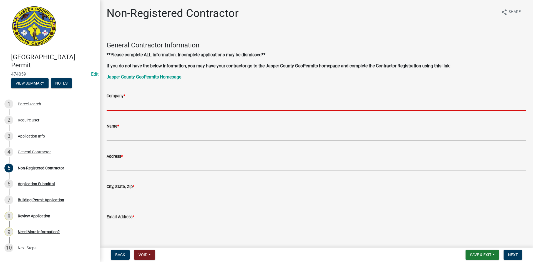
click at [116, 102] on input "Company *" at bounding box center [317, 104] width 420 height 11
paste input "P & S PROPERTIES M LLC"
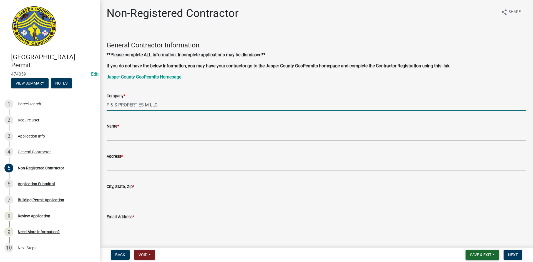
type input "P & S PROPERTIES M LLC"
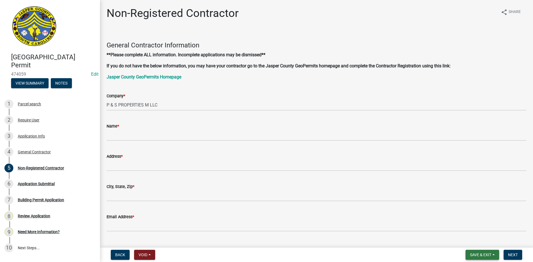
click at [467, 254] on button "Save & Exit" at bounding box center [482, 255] width 34 height 10
click at [459, 225] on button "Save" at bounding box center [477, 227] width 44 height 13
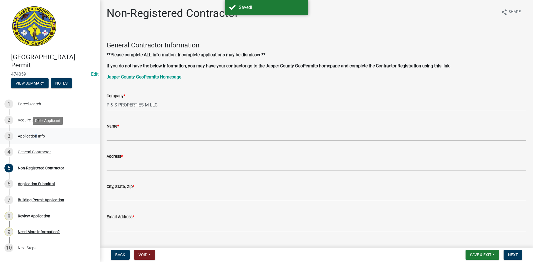
click at [34, 135] on div "Application Info" at bounding box center [31, 136] width 27 height 4
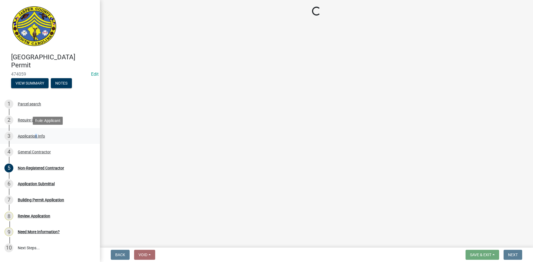
select select "9ee69ee8-4d28-486b-bc7b-e904e70aa828"
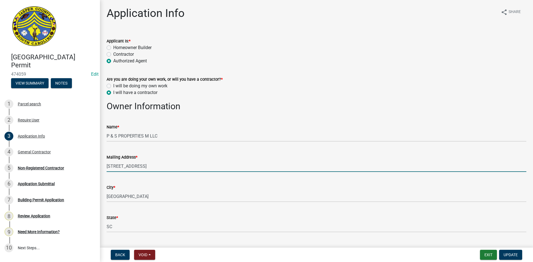
drag, startPoint x: 107, startPoint y: 166, endPoint x: 165, endPoint y: 171, distance: 57.9
click at [165, 171] on input "[STREET_ADDRESS]" at bounding box center [317, 166] width 420 height 11
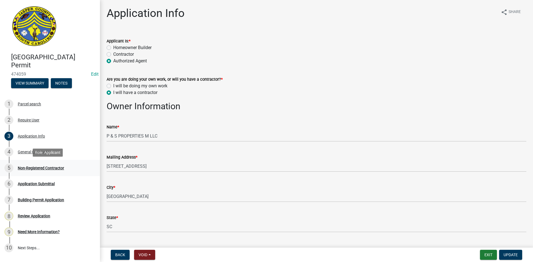
click at [47, 170] on div "Non-Registered Contractor" at bounding box center [41, 168] width 46 height 4
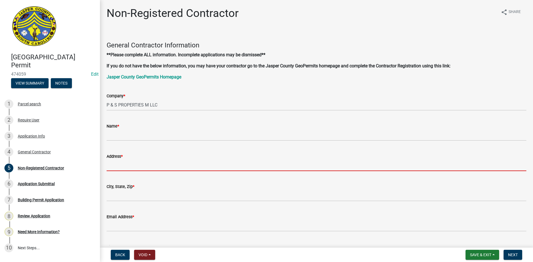
click at [118, 164] on input "Address *" at bounding box center [317, 165] width 420 height 11
paste input "[STREET_ADDRESS]"
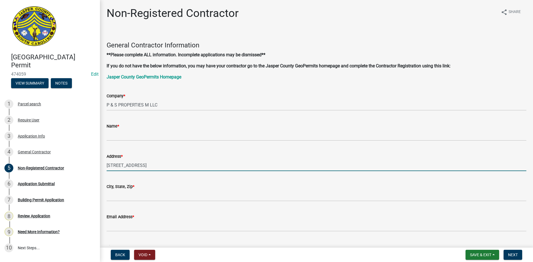
type input "[STREET_ADDRESS]"
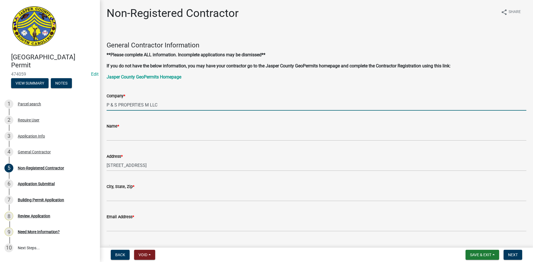
drag, startPoint x: 107, startPoint y: 104, endPoint x: 161, endPoint y: 105, distance: 54.1
click at [161, 105] on input "P & S PROPERTIES M LLC" at bounding box center [317, 104] width 420 height 11
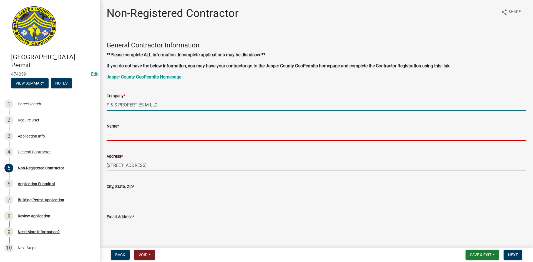
click at [112, 132] on input "Name *" at bounding box center [317, 135] width 420 height 11
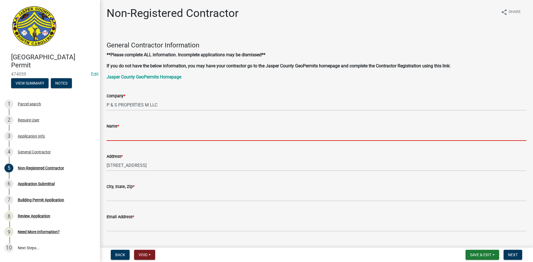
paste input "P & S PROPERTIES M LLC"
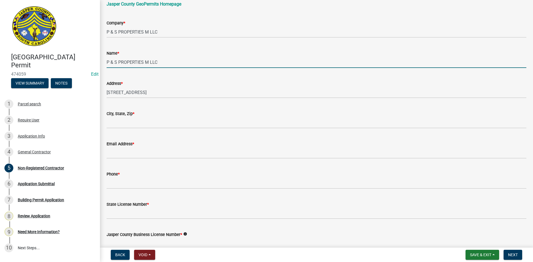
scroll to position [83, 0]
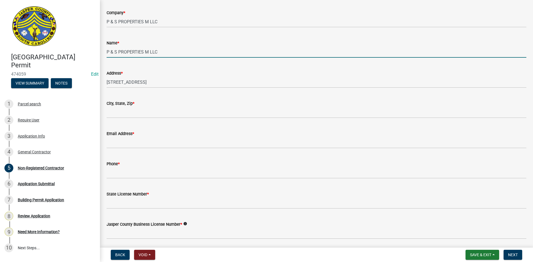
type input "P & S PROPERTIES M LLC"
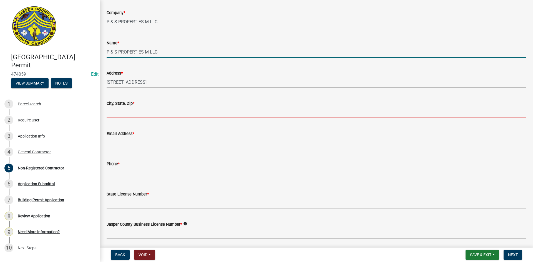
click at [121, 111] on input "City, State, Zip *" at bounding box center [317, 112] width 420 height 11
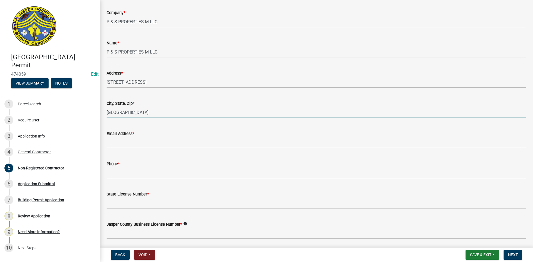
type input "[GEOGRAPHIC_DATA]"
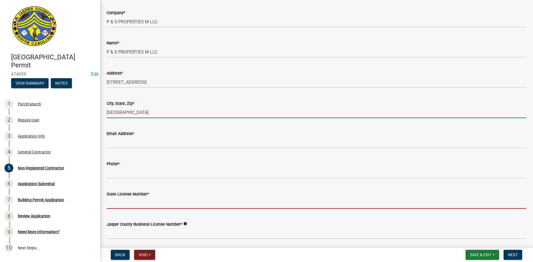
click at [115, 206] on input "State License Number *" at bounding box center [317, 203] width 420 height 11
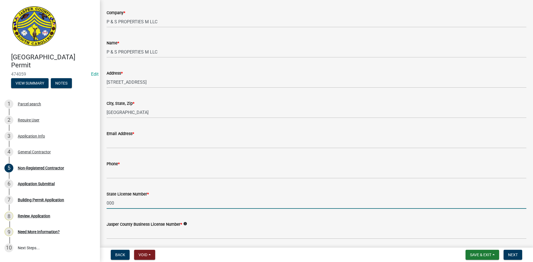
type input "000"
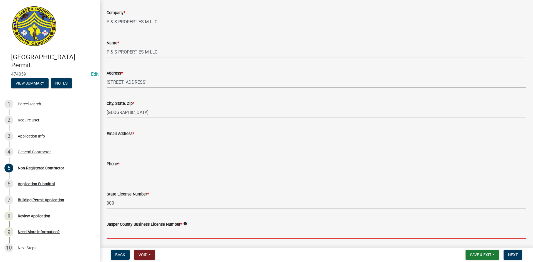
click at [123, 232] on input "Jasper County Business License Number *" at bounding box center [317, 233] width 420 height 11
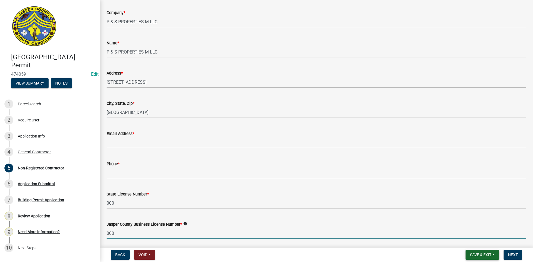
type input "000"
click at [471, 252] on button "Save & Exit" at bounding box center [482, 255] width 34 height 10
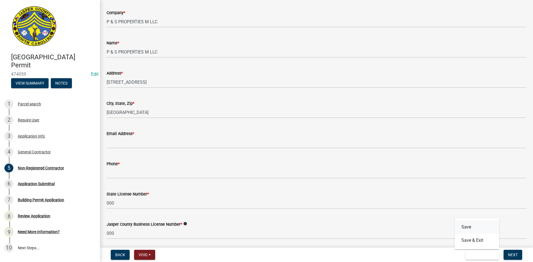
click at [462, 228] on button "Save" at bounding box center [477, 227] width 44 height 13
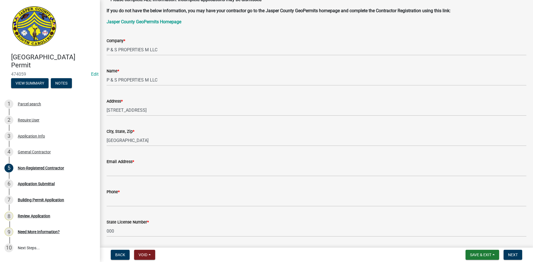
scroll to position [56, 0]
click at [35, 152] on div "General Contractor" at bounding box center [34, 152] width 33 height 4
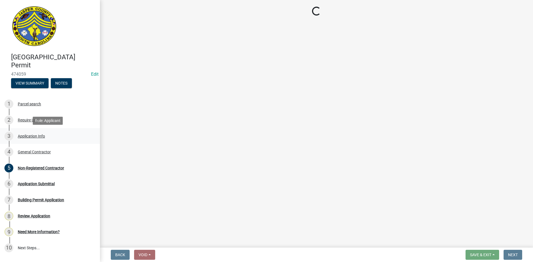
click at [36, 132] on div "3 Application Info" at bounding box center [47, 136] width 87 height 9
click at [37, 135] on div "Application Info" at bounding box center [31, 136] width 27 height 4
select select "9ee69ee8-4d28-486b-bc7b-e904e70aa828"
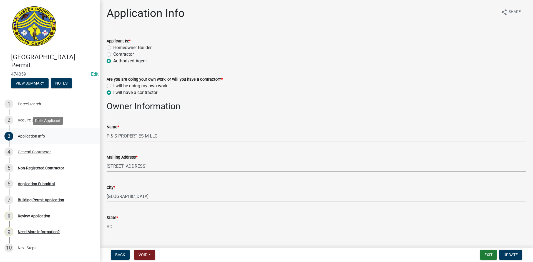
select select "9ee69ee8-4d28-486b-bc7b-e904e70aa828"
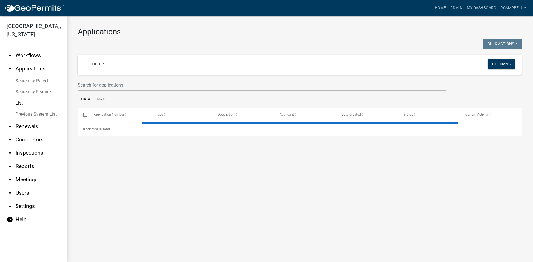
select select "3: 100"
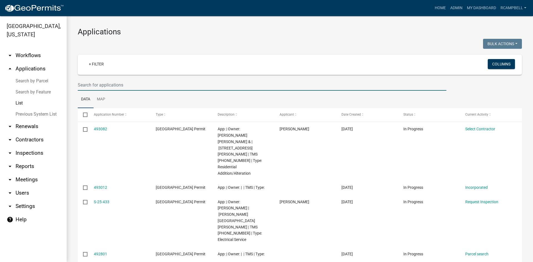
click at [114, 84] on input "text" at bounding box center [262, 84] width 369 height 11
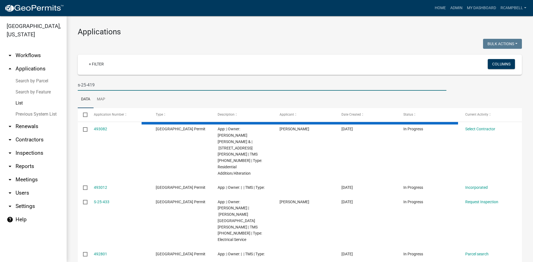
type input "s-25-419"
